Goal: Transaction & Acquisition: Purchase product/service

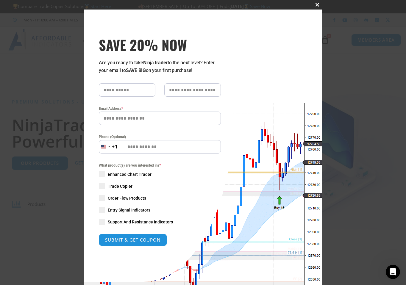
click at [317, 6] on span "SAVE 20% NOW popup" at bounding box center [317, 5] width 10 height 4
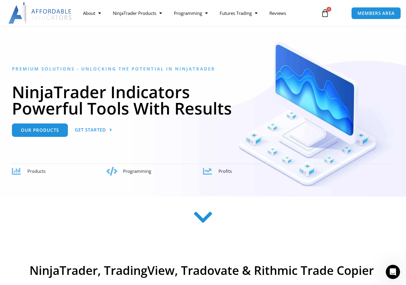
scroll to position [35, 0]
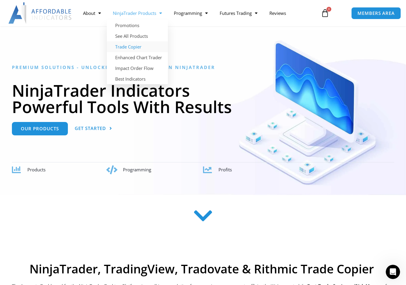
click at [133, 45] on link "Trade Copier" at bounding box center [137, 46] width 61 height 11
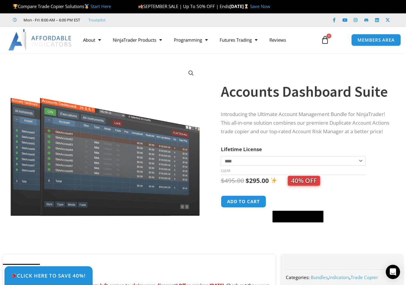
click at [261, 166] on select "**********" at bounding box center [293, 161] width 145 height 10
drag, startPoint x: 300, startPoint y: 185, endPoint x: 335, endPoint y: 185, distance: 34.5
click at [335, 185] on div "$ 495.00 Original price was: $495.00. $ 295.00 Current price is: $295.00. 40% O…" at bounding box center [306, 181] width 170 height 12
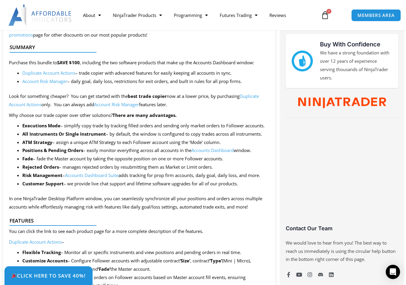
scroll to position [266, 0]
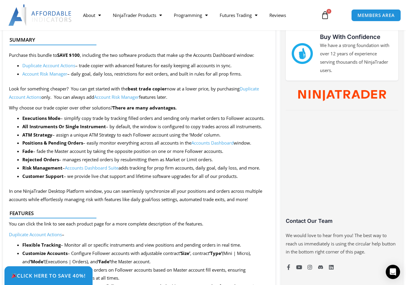
click at [53, 75] on link "Account Risk Manager" at bounding box center [44, 74] width 45 height 6
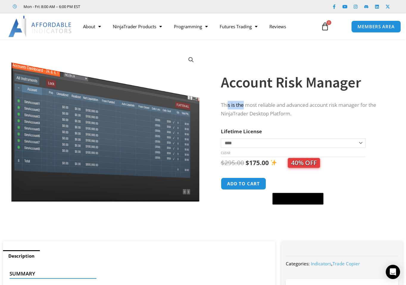
drag, startPoint x: 235, startPoint y: 106, endPoint x: 249, endPoint y: 106, distance: 13.4
click at [249, 106] on p "This is the most reliable and advanced account risk manager for the NinjaTrader…" at bounding box center [306, 109] width 170 height 17
drag, startPoint x: 289, startPoint y: 104, endPoint x: 310, endPoint y: 107, distance: 21.3
click at [308, 107] on p "This is the most reliable and advanced account risk manager for the NinjaTrader…" at bounding box center [306, 109] width 170 height 17
click at [359, 106] on p "This is the most reliable and advanced account risk manager for the NinjaTrader…" at bounding box center [306, 109] width 170 height 17
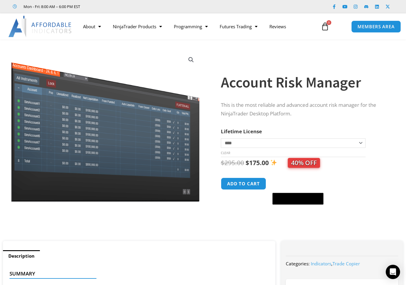
drag, startPoint x: 229, startPoint y: 113, endPoint x: 306, endPoint y: 118, distance: 76.6
click at [306, 118] on div "This is the most reliable and advanced account risk manager for the NinjaTrader…" at bounding box center [306, 111] width 170 height 20
drag, startPoint x: 288, startPoint y: 111, endPoint x: 292, endPoint y: 111, distance: 4.5
click at [292, 111] on p "This is the most reliable and advanced account risk manager for the NinjaTrader…" at bounding box center [306, 109] width 170 height 17
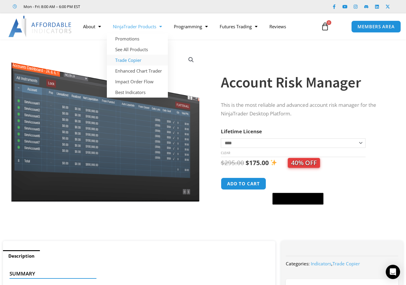
click at [127, 60] on link "Trade Copier" at bounding box center [137, 60] width 61 height 11
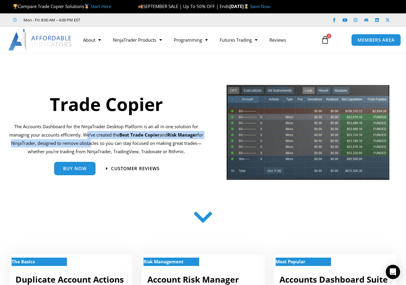
drag, startPoint x: 84, startPoint y: 135, endPoint x: 89, endPoint y: 142, distance: 7.7
click at [90, 142] on p "The Accounts Dashboard for the NinjaTrader Desktop Platform is an all in one so…" at bounding box center [106, 139] width 204 height 33
click at [89, 142] on p "The Accounts Dashboard for the NinjaTrader Desktop Platform is an all in one so…" at bounding box center [106, 139] width 204 height 33
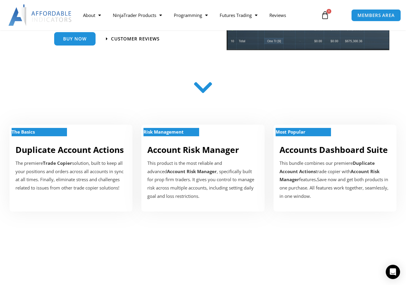
scroll to position [130, 0]
click at [324, 172] on div "This bundle combines our premiere Duplicate Account Actions trade copier with A…" at bounding box center [334, 179] width 111 height 41
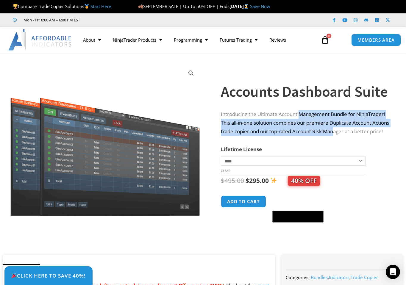
drag, startPoint x: 302, startPoint y: 111, endPoint x: 355, endPoint y: 127, distance: 55.1
click at [355, 127] on p "Introducing the Ultimate Account Management Bundle for NinjaTrader! This all-in…" at bounding box center [306, 123] width 170 height 26
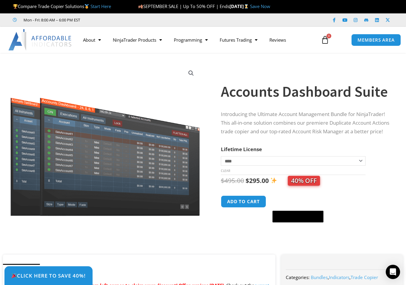
click at [357, 126] on p "Introducing the Ultimate Account Management Bundle for NinjaTrader! This all-in…" at bounding box center [306, 123] width 170 height 26
drag, startPoint x: 267, startPoint y: 128, endPoint x: 338, endPoint y: 130, distance: 71.2
click at [338, 130] on p "Introducing the Ultimate Account Management Bundle for NinjaTrader! This all-in…" at bounding box center [306, 123] width 170 height 26
click at [361, 128] on p "Introducing the Ultimate Account Management Bundle for NinjaTrader! This all-in…" at bounding box center [306, 123] width 170 height 26
drag, startPoint x: 233, startPoint y: 125, endPoint x: 281, endPoint y: 125, distance: 48.2
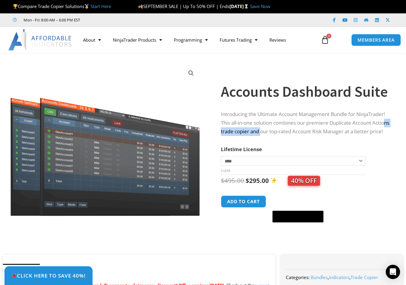
click at [281, 125] on p "Introducing the Ultimate Account Management Bundle for NinjaTrader! This all-in…" at bounding box center [306, 123] width 170 height 26
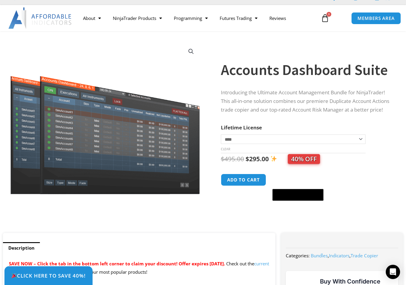
scroll to position [23, 0]
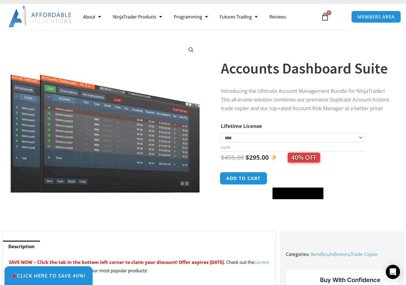
click at [249, 184] on button "Add to cart" at bounding box center [244, 178] width 48 height 13
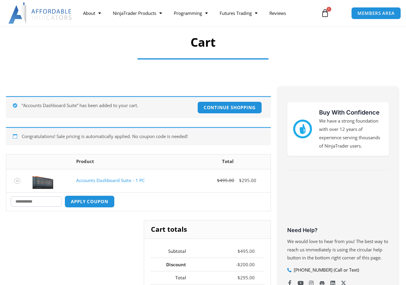
scroll to position [82, 0]
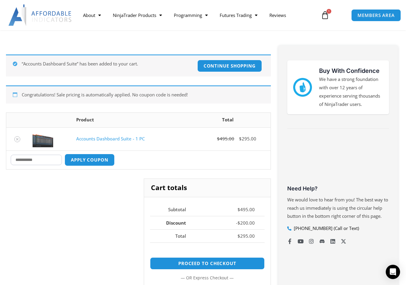
click at [53, 161] on input "Coupon:" at bounding box center [36, 160] width 51 height 10
paste input "********"
type input "********"
click at [85, 162] on button "Apply coupon" at bounding box center [89, 160] width 52 height 13
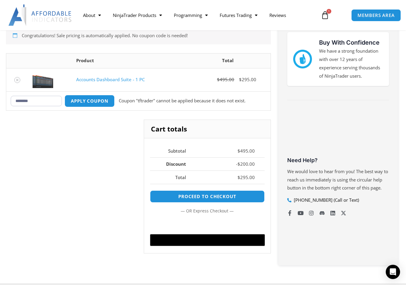
scroll to position [108, 0]
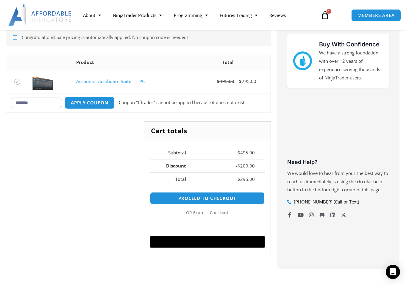
click at [29, 104] on input "********" at bounding box center [36, 103] width 51 height 10
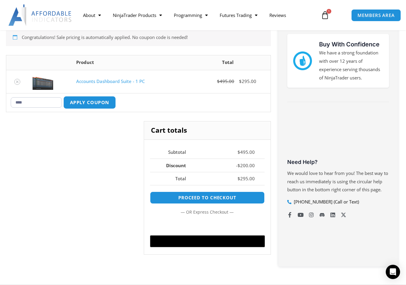
type input "****"
click at [88, 102] on button "Apply coupon" at bounding box center [89, 102] width 52 height 13
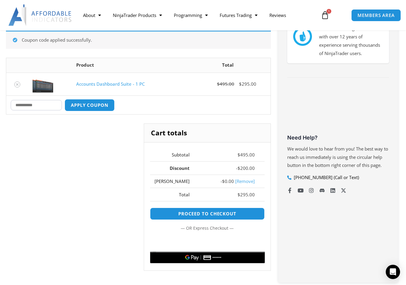
scroll to position [133, 0]
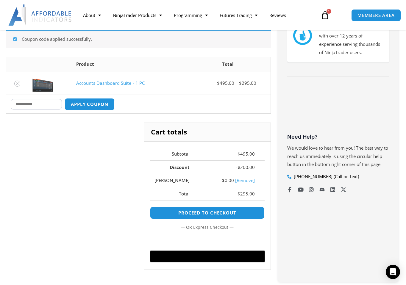
click at [246, 183] on link "[Remove]" at bounding box center [245, 180] width 20 height 6
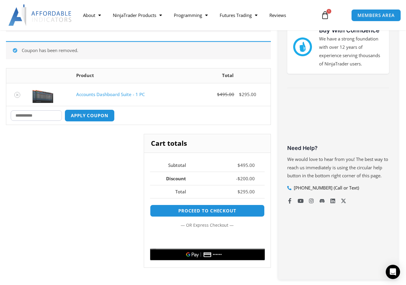
scroll to position [122, 0]
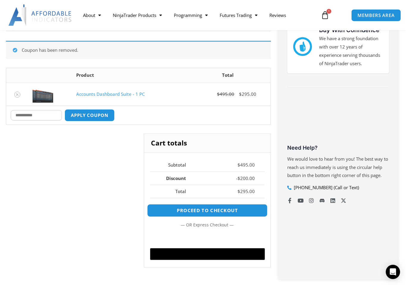
click at [219, 210] on link "Proceed to checkout" at bounding box center [207, 210] width 120 height 13
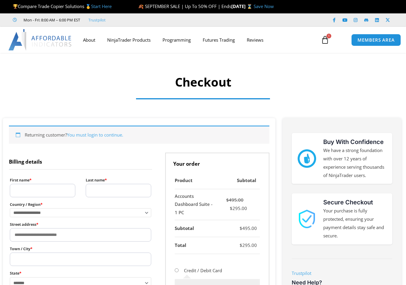
select select "**"
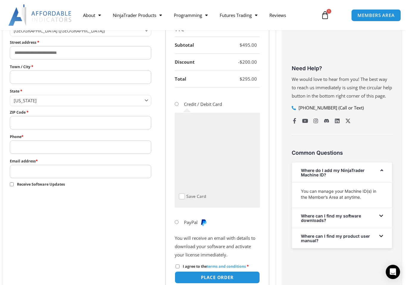
scroll to position [248, 0]
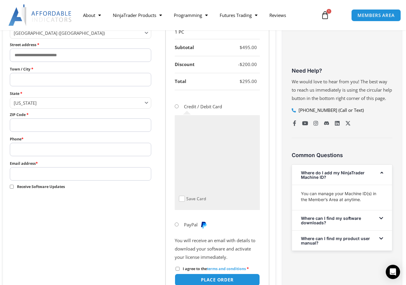
click at [311, 225] on link "Where can I find my software downloads?" at bounding box center [331, 221] width 60 height 10
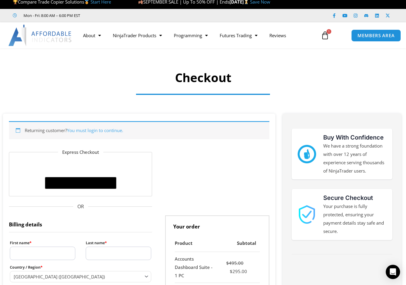
scroll to position [0, 0]
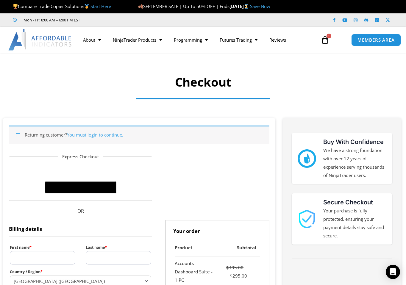
click at [270, 8] on link "Save Now" at bounding box center [260, 6] width 20 height 6
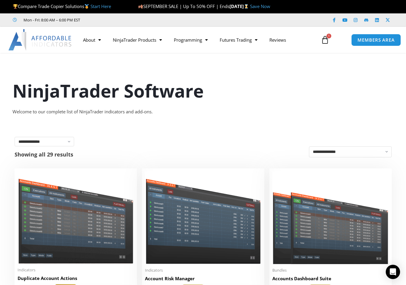
click at [324, 42] on icon at bounding box center [325, 40] width 8 height 8
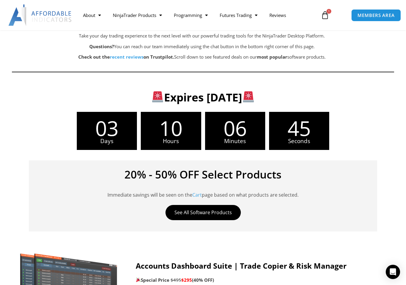
scroll to position [74, 0]
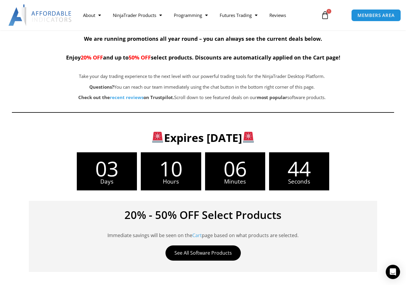
click at [326, 14] on icon at bounding box center [325, 15] width 8 height 8
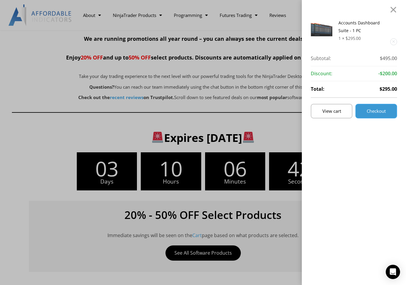
click at [373, 112] on span "Checkout" at bounding box center [376, 111] width 19 height 4
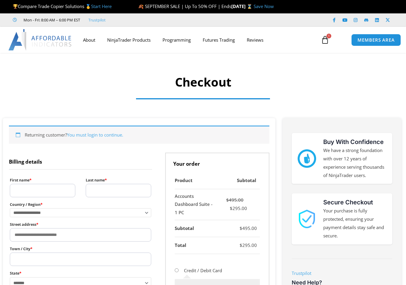
select select "**"
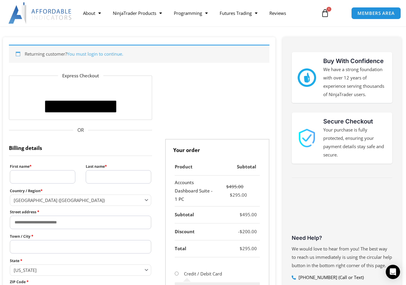
scroll to position [85, 0]
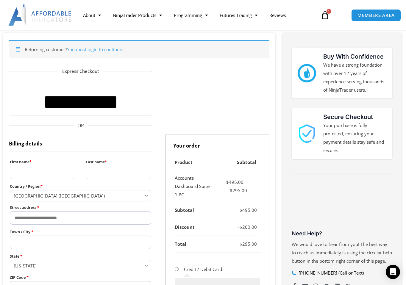
click at [46, 170] on input "First name *" at bounding box center [42, 172] width 65 height 13
type input "******"
type input "**********"
type input "*****"
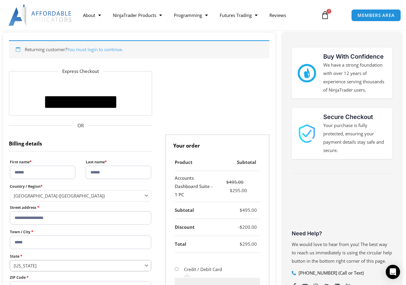
select select "**"
type input "**********"
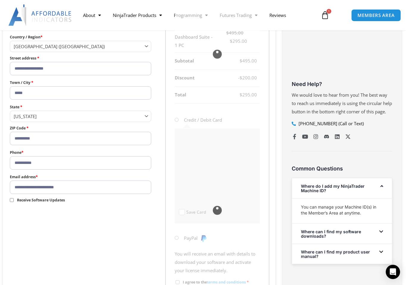
scroll to position [237, 0]
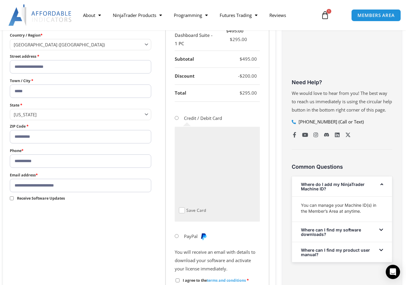
click at [58, 201] on span "Receive Software Updates" at bounding box center [41, 198] width 48 height 5
click at [51, 201] on span "Receive Software Updates" at bounding box center [41, 198] width 48 height 5
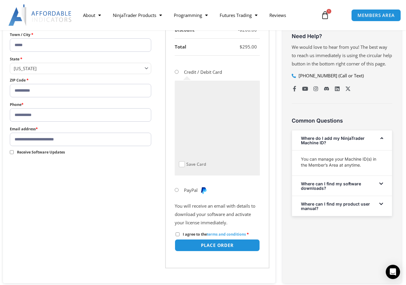
scroll to position [283, 0]
click at [207, 251] on button "Place order" at bounding box center [217, 245] width 89 height 13
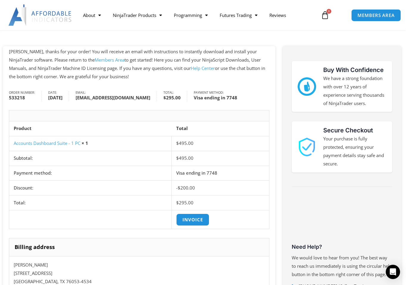
scroll to position [71, 0]
